Goal: Communication & Community: Answer question/provide support

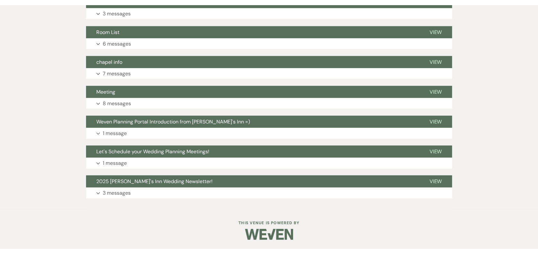
scroll to position [405, 0]
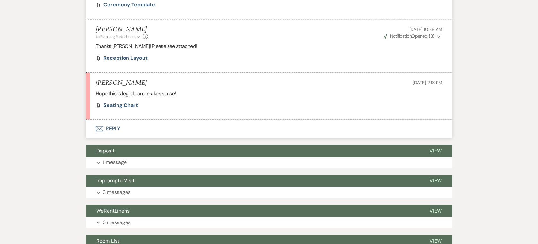
click at [125, 108] on li "[PERSON_NAME] [DATE] 2:18 PM Hope this is legible and makes sense! Attach File …" at bounding box center [269, 95] width 366 height 47
click at [127, 103] on span "Seating Chart" at bounding box center [120, 105] width 35 height 7
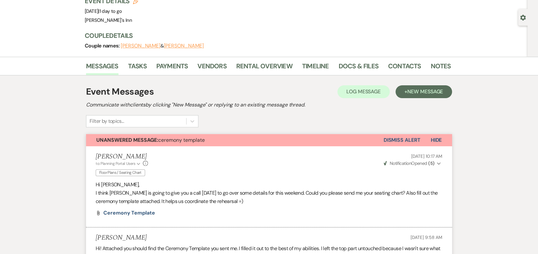
scroll to position [0, 0]
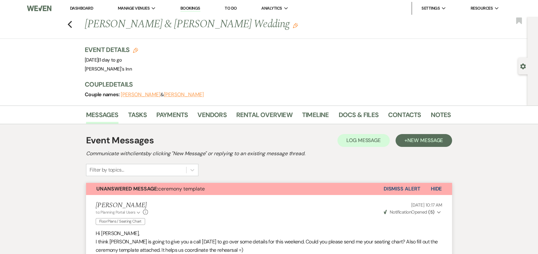
click at [82, 2] on li "Dashboard" at bounding box center [82, 8] width 30 height 13
click at [80, 6] on link "Dashboard" at bounding box center [81, 7] width 23 height 5
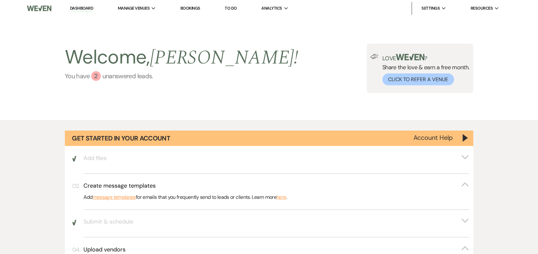
click at [94, 81] on div "Welcome, [PERSON_NAME] ! You have 2 unanswered lead s ." at bounding box center [181, 68] width 233 height 49
click at [140, 78] on link "You have 2 unanswered lead s ." at bounding box center [181, 76] width 233 height 10
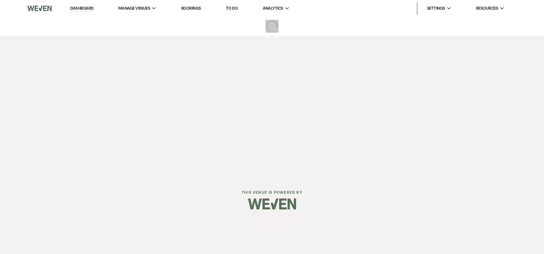
select select "5"
select select "4"
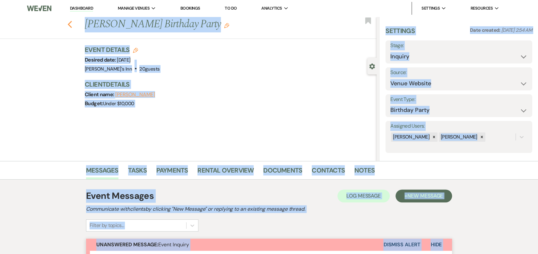
click at [72, 24] on icon "Previous" at bounding box center [69, 25] width 5 height 8
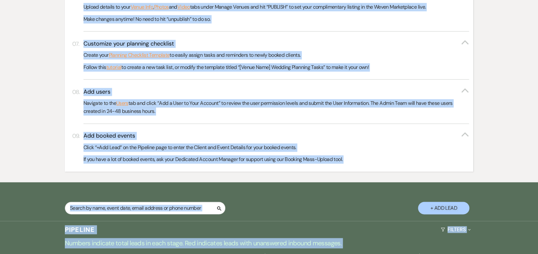
scroll to position [61, 0]
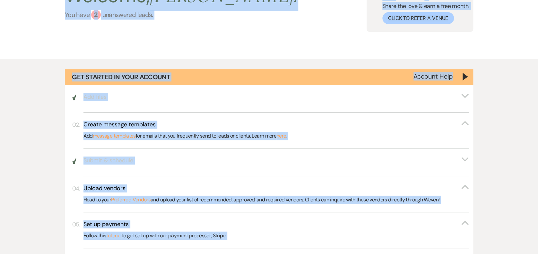
click at [115, 11] on link "You have 2 unanswered lead s ." at bounding box center [181, 15] width 233 height 10
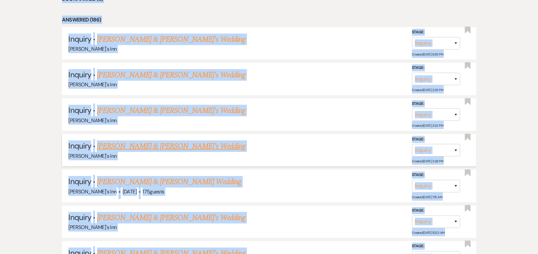
scroll to position [508, 0]
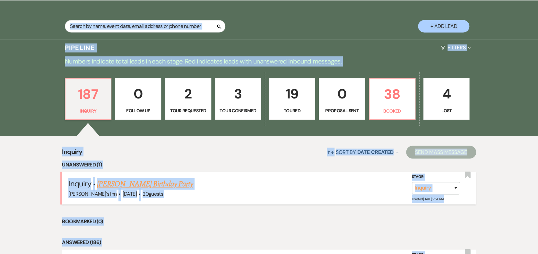
click at [147, 183] on link "[PERSON_NAME] Birthday Party" at bounding box center [145, 184] width 96 height 12
select select "5"
select select "4"
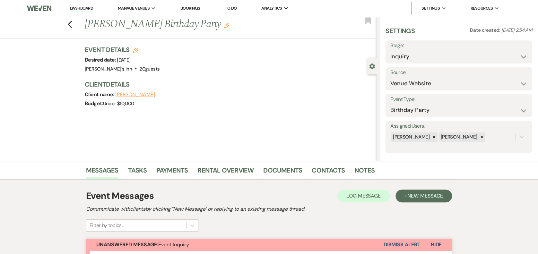
scroll to position [220, 0]
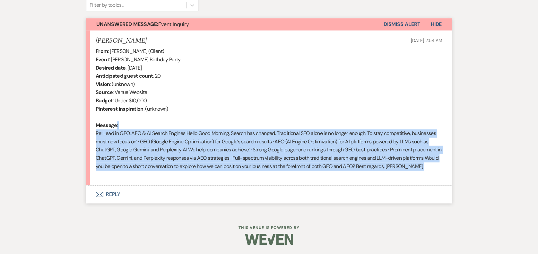
drag, startPoint x: 265, startPoint y: 128, endPoint x: 370, endPoint y: 177, distance: 115.1
click at [370, 177] on div "From : [PERSON_NAME] (Client) Event : [PERSON_NAME] Birthday Party Desired date…" at bounding box center [269, 113] width 346 height 132
drag, startPoint x: 212, startPoint y: 140, endPoint x: 226, endPoint y: 131, distance: 15.7
click at [213, 139] on div "From : [PERSON_NAME] (Client) Event : [PERSON_NAME] Birthday Party Desired date…" at bounding box center [269, 113] width 346 height 132
click at [185, 155] on div "From : [PERSON_NAME] (Client) Event : [PERSON_NAME] Birthday Party Desired date…" at bounding box center [269, 113] width 346 height 132
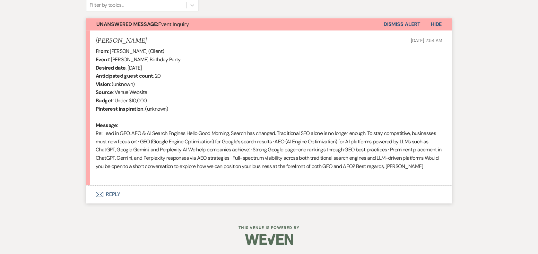
click at [113, 188] on button "Envelope Reply" at bounding box center [269, 194] width 366 height 18
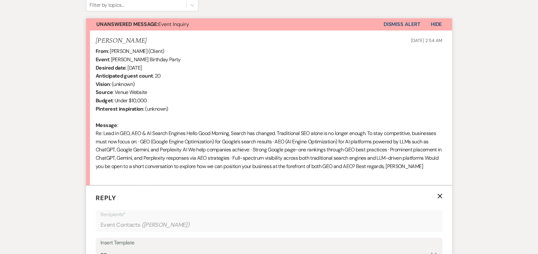
scroll to position [400, 0]
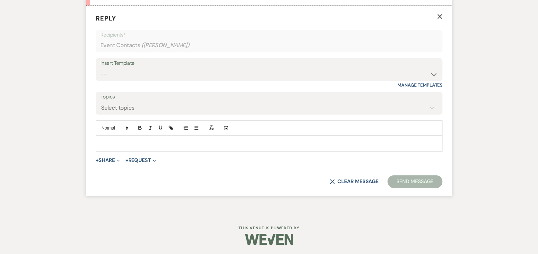
click at [122, 134] on div "Add Photo" at bounding box center [269, 127] width 346 height 15
click at [120, 141] on p at bounding box center [269, 143] width 336 height 7
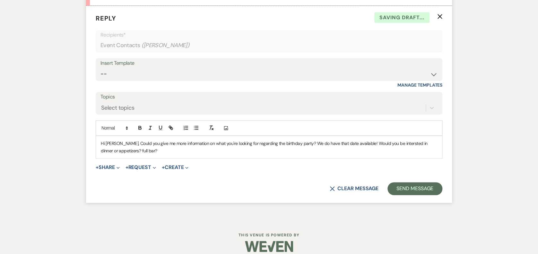
drag, startPoint x: 217, startPoint y: 144, endPoint x: 369, endPoint y: 110, distance: 156.5
click at [217, 144] on p "Hi [PERSON_NAME], Could you give me more information on what you're looking for…" at bounding box center [269, 147] width 336 height 14
click at [173, 151] on p "Hi [PERSON_NAME], Could you give me more information on what you're looking for…" at bounding box center [269, 147] width 336 height 14
click at [221, 150] on p "Hi [PERSON_NAME], Could you give me more information on what you're looking for…" at bounding box center [269, 147] width 336 height 14
drag, startPoint x: 215, startPoint y: 149, endPoint x: 277, endPoint y: 148, distance: 61.3
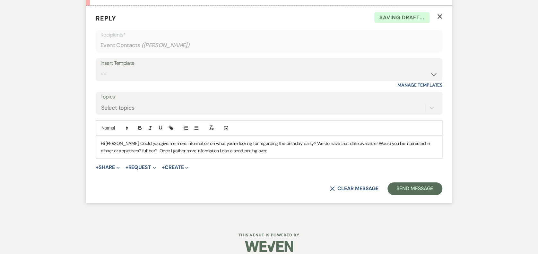
click at [217, 150] on p "Hi [PERSON_NAME], Could you give me more information on what you're looking for…" at bounding box center [269, 147] width 336 height 14
click at [409, 176] on form "Reply X Saving draft... Recipients* Event Contacts ( [PERSON_NAME] ) Insert Tem…" at bounding box center [269, 104] width 366 height 197
click at [406, 190] on button "Send Message" at bounding box center [414, 188] width 55 height 13
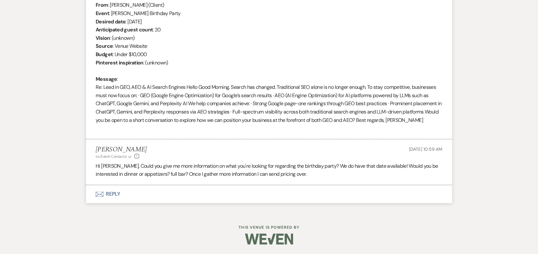
scroll to position [266, 0]
